Goal: Information Seeking & Learning: Learn about a topic

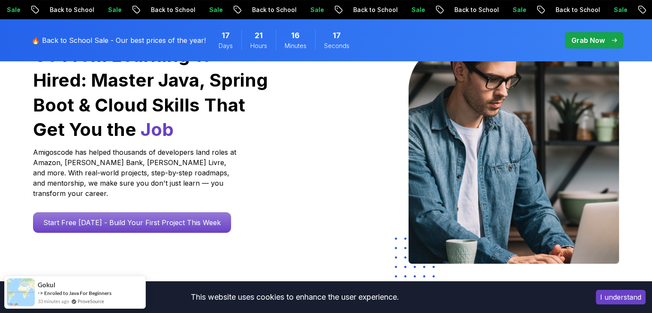
scroll to position [100, 0]
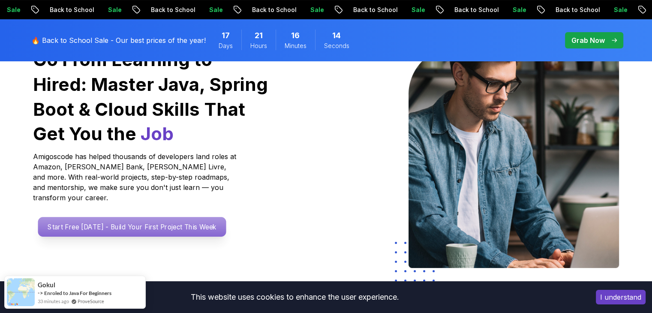
click at [178, 217] on p "Start Free [DATE] - Build Your First Project This Week" at bounding box center [132, 227] width 188 height 20
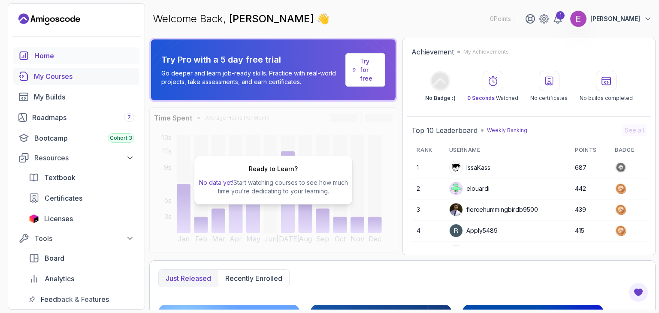
click at [78, 68] on link "My Courses" at bounding box center [76, 76] width 126 height 17
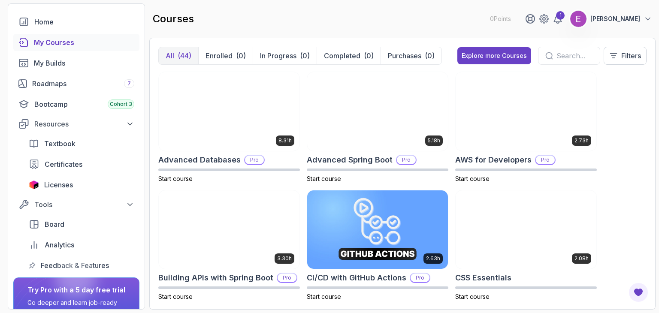
scroll to position [34, 0]
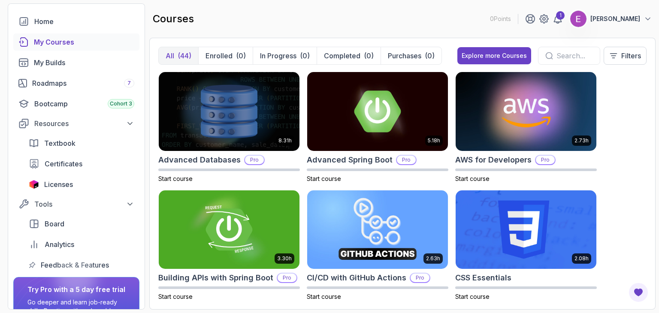
click at [647, 158] on div "All (44) Enrolled (0) In Progress (0) Completed (0) Purchases (0) Explore more …" at bounding box center [402, 174] width 506 height 272
drag, startPoint x: 658, startPoint y: 163, endPoint x: 658, endPoint y: 177, distance: 13.7
click at [652, 177] on section "0 Points 1 [PERSON_NAME] Home My Courses My Builds Roadmaps 7 Bootcamp Cohort 3…" at bounding box center [329, 156] width 659 height 313
click at [123, 83] on div "Roadmaps 7" at bounding box center [83, 83] width 102 height 10
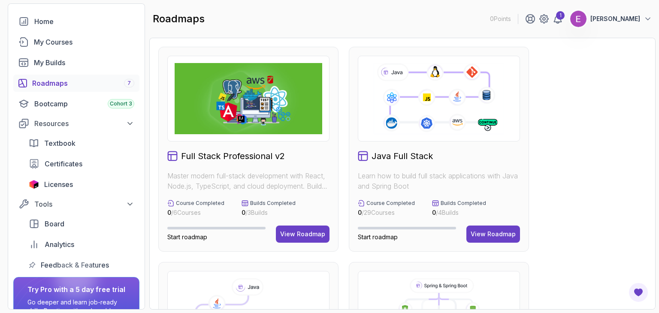
scroll to position [51, 0]
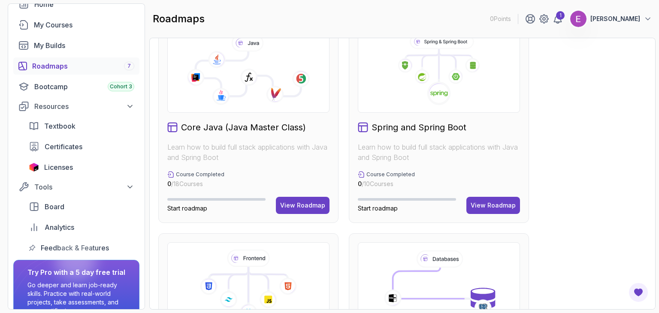
scroll to position [257, 0]
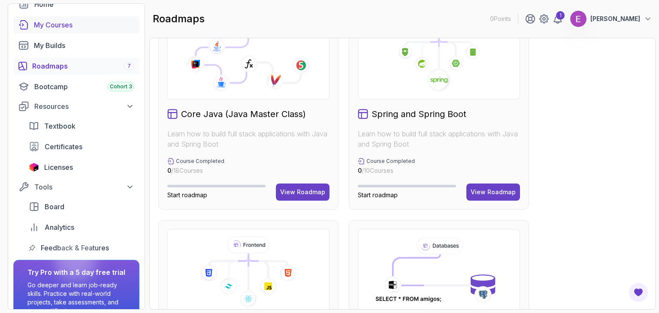
click at [70, 23] on div "My Courses" at bounding box center [84, 25] width 100 height 10
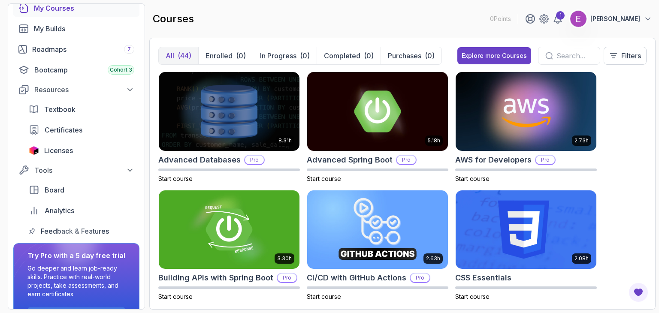
scroll to position [69, 0]
click at [638, 99] on div "8.31h Advanced Databases Pro Start course 5.18h Advanced Spring Boot Pro Start …" at bounding box center [402, 186] width 488 height 229
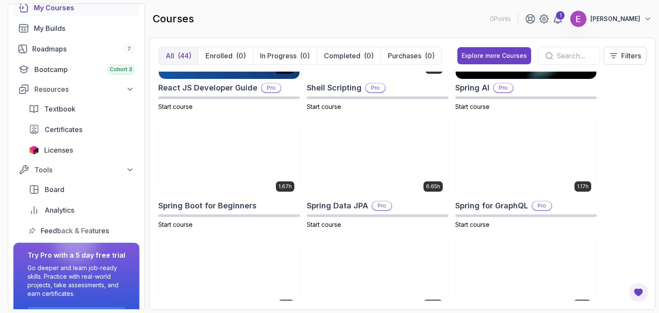
scroll to position [1389, 0]
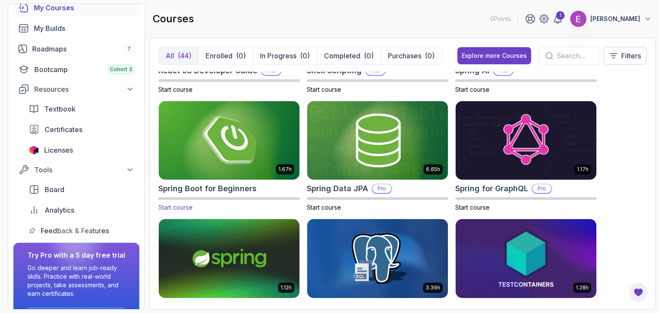
click at [228, 162] on img at bounding box center [229, 140] width 148 height 83
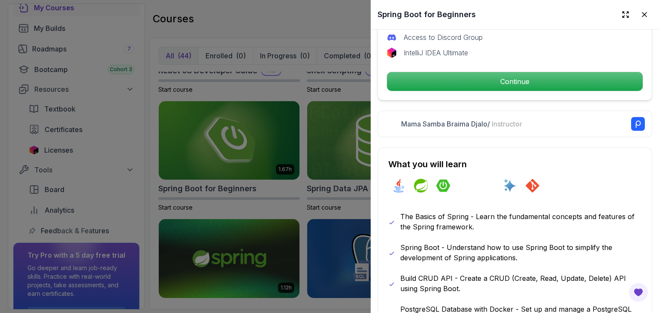
scroll to position [334, 0]
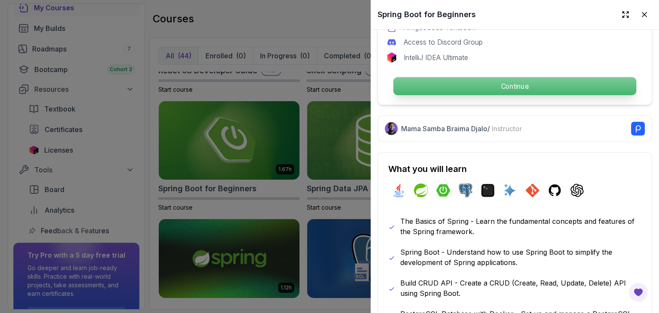
click at [530, 81] on p "Continue" at bounding box center [514, 86] width 243 height 18
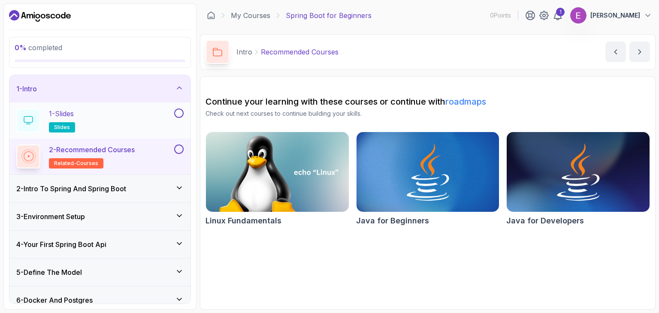
click at [92, 126] on div "1 - Slides slides" at bounding box center [94, 120] width 156 height 24
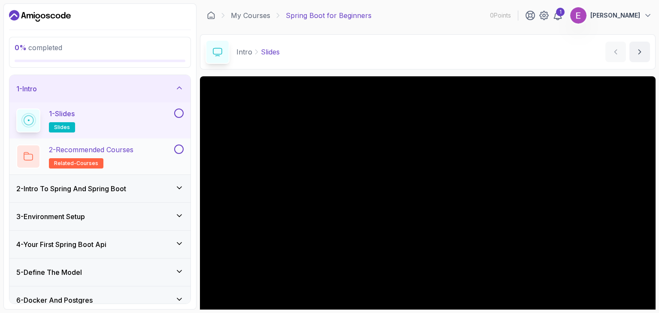
click at [123, 152] on p "2 - Recommended Courses" at bounding box center [91, 150] width 84 height 10
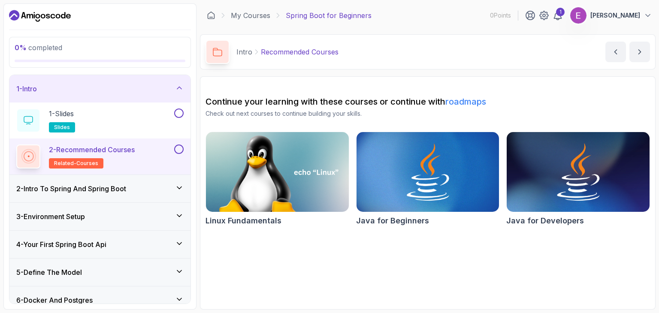
click at [119, 189] on h3 "2 - Intro To Spring And Spring Boot" at bounding box center [71, 189] width 110 height 10
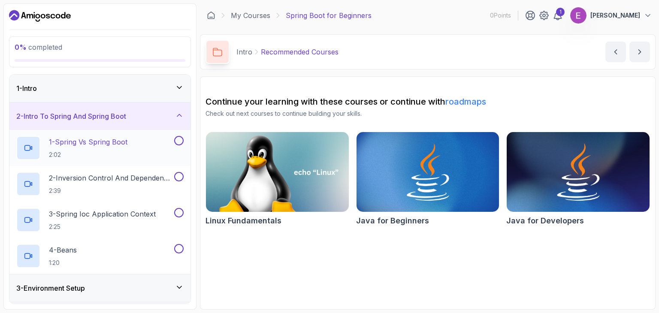
click at [118, 153] on p "2:02" at bounding box center [88, 155] width 78 height 9
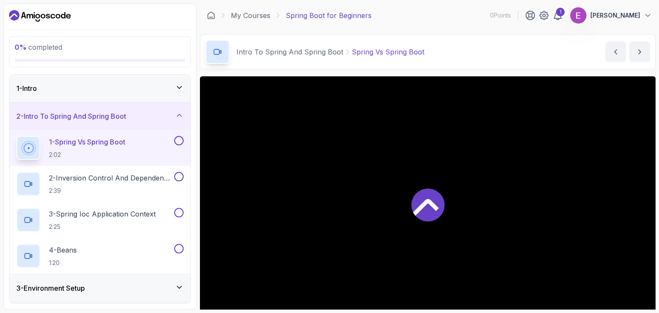
click at [449, 209] on div at bounding box center [427, 204] width 455 height 256
drag, startPoint x: 658, startPoint y: 111, endPoint x: 658, endPoint y: 131, distance: 20.2
click at [652, 131] on section "0 % completed 1 - Intro 2 - Intro To Spring And Spring Boot 1 - Spring Vs Sprin…" at bounding box center [329, 156] width 659 height 313
click at [652, 174] on section "0 % completed 1 - Intro 2 - Intro To Spring And Spring Boot 1 - Spring Vs Sprin…" at bounding box center [329, 156] width 659 height 313
drag, startPoint x: 658, startPoint y: 114, endPoint x: 658, endPoint y: 97, distance: 16.7
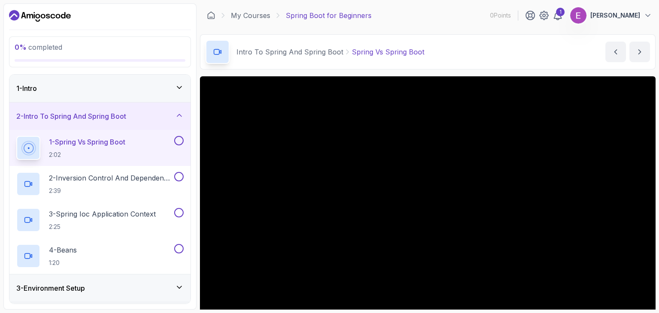
click at [652, 97] on section "0 % completed 1 - Intro 2 - Intro To Spring And Spring Boot 1 - Spring Vs Sprin…" at bounding box center [329, 156] width 659 height 313
click at [652, 266] on section "0 % completed 1 - Intro 2 - Intro To Spring And Spring Boot 1 - Spring Vs Sprin…" at bounding box center [329, 156] width 659 height 313
click at [652, 218] on section "0 % completed 1 - Intro 2 - Intro To Spring And Spring Boot 1 - Spring Vs Sprin…" at bounding box center [329, 156] width 659 height 313
click at [531, 61] on div "Intro To Spring And Spring Boot Spring Vs Spring Boot Spring Vs Spring Boot by …" at bounding box center [427, 51] width 455 height 35
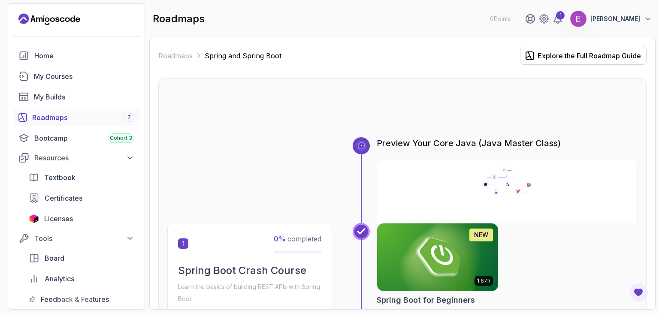
click at [616, 106] on div at bounding box center [402, 116] width 470 height 41
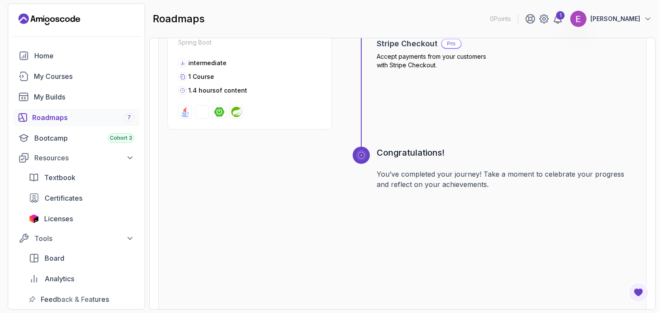
scroll to position [1527, 0]
